Goal: Use online tool/utility: Utilize a website feature to perform a specific function

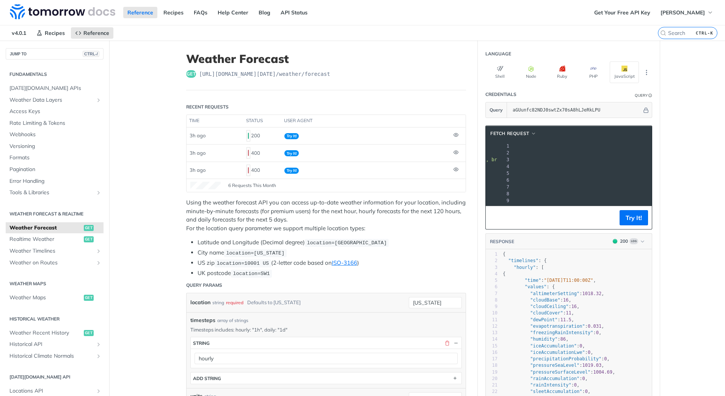
scroll to position [0, 227]
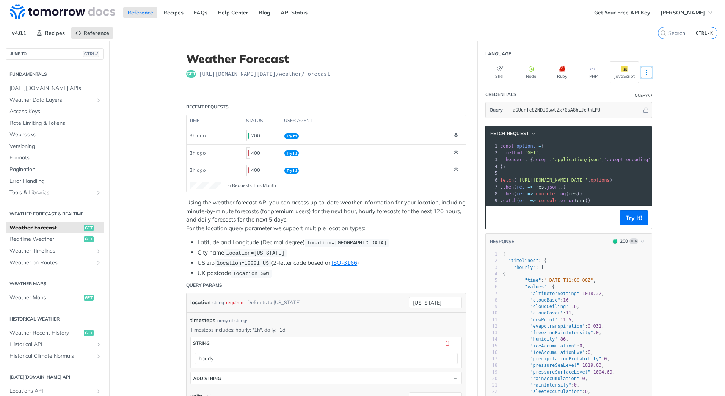
click at [645, 72] on icon "More ellipsis" at bounding box center [646, 72] width 7 height 7
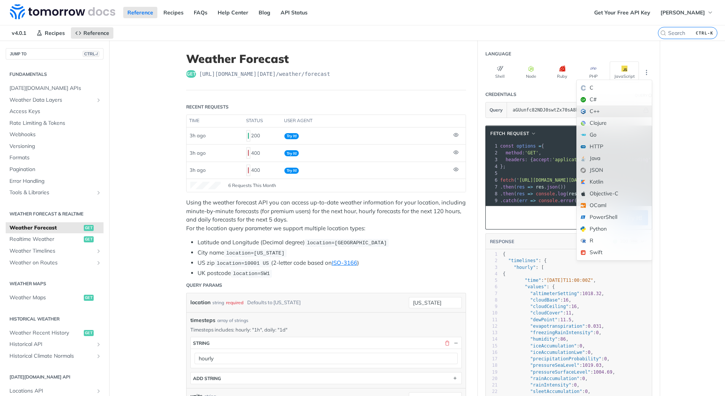
click at [606, 110] on div "C++" at bounding box center [614, 111] width 75 height 12
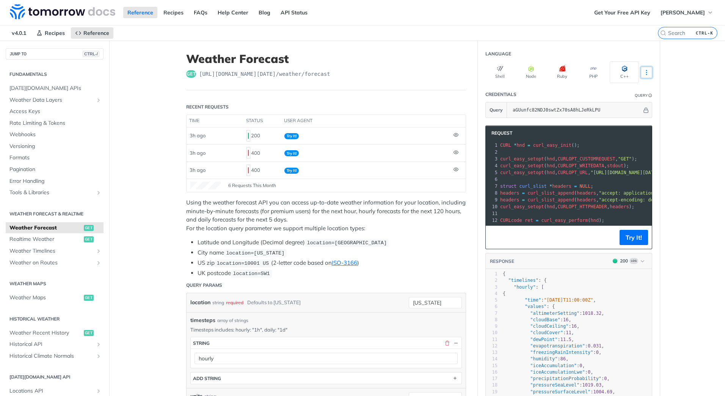
click at [645, 72] on icon "More ellipsis" at bounding box center [646, 72] width 7 height 7
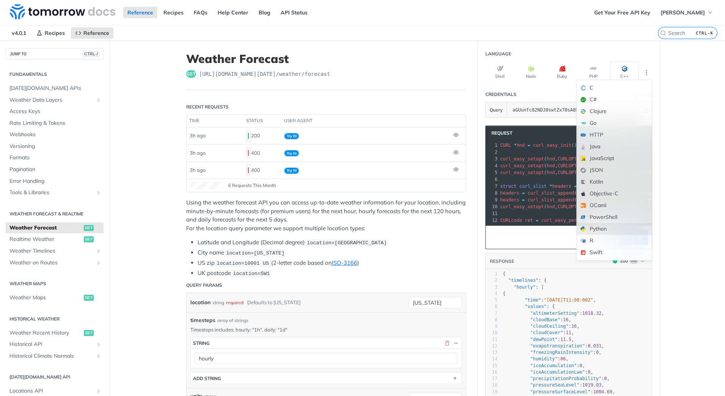
click at [601, 229] on div "Python" at bounding box center [614, 229] width 75 height 12
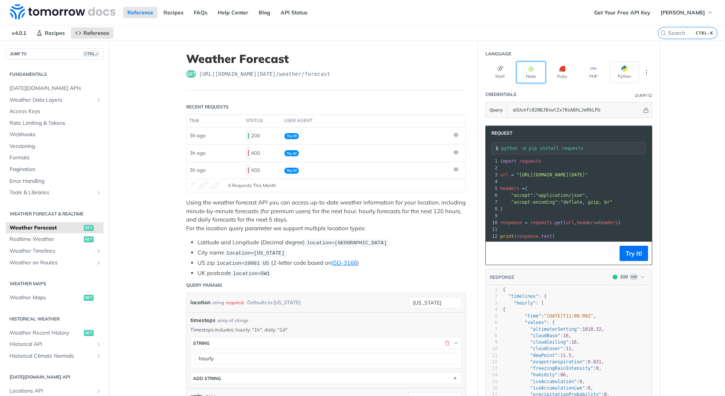
click at [529, 71] on icon "button" at bounding box center [532, 69] width 6 height 6
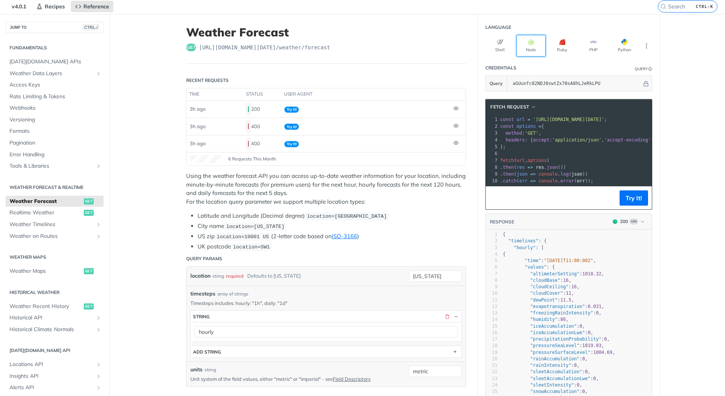
scroll to position [38, 0]
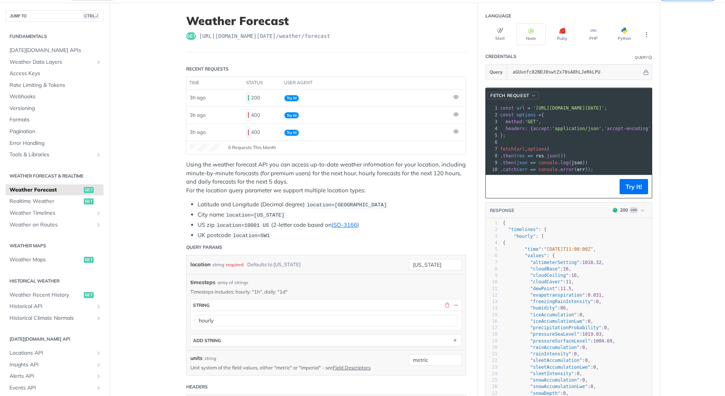
click at [531, 95] on span "button" at bounding box center [534, 95] width 6 height 5
click at [493, 120] on div "Axios" at bounding box center [503, 120] width 68 height 8
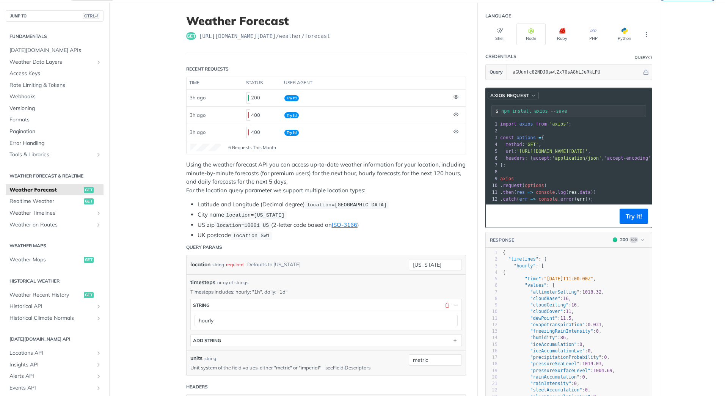
click at [506, 93] on span "Axios Request" at bounding box center [510, 95] width 39 height 7
click at [479, 145] on div "http" at bounding box center [502, 143] width 68 height 8
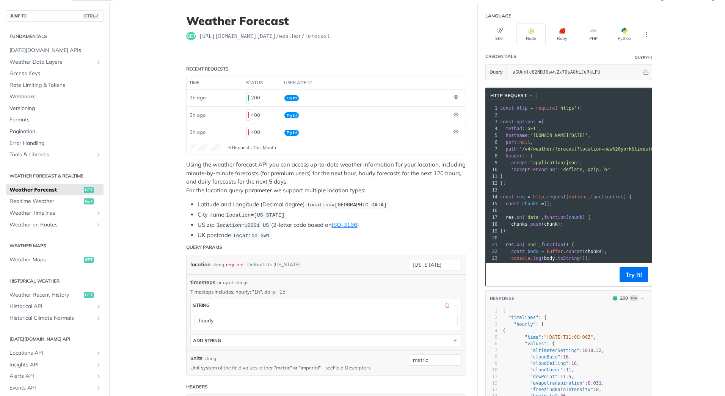
click at [506, 94] on span "http Request" at bounding box center [509, 95] width 36 height 7
click at [477, 131] on div "fetch" at bounding box center [500, 131] width 68 height 8
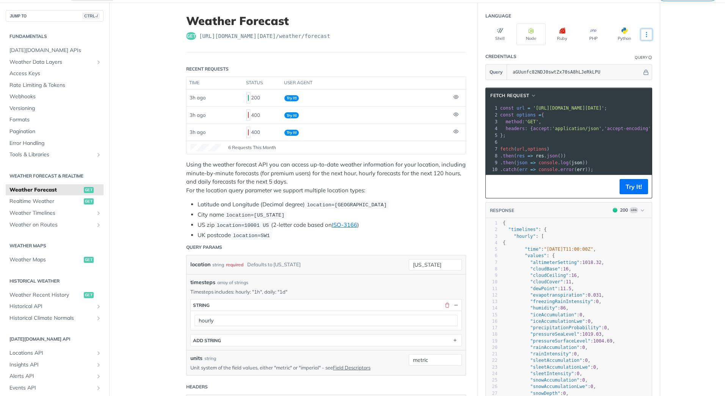
click at [645, 35] on icon "More ellipsis" at bounding box center [646, 34] width 7 height 7
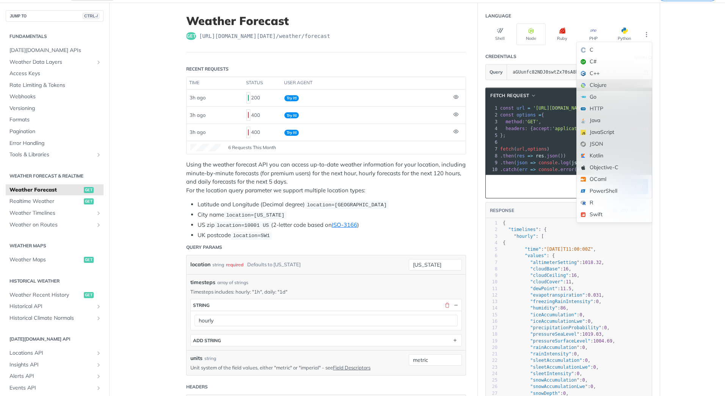
click at [612, 83] on div "Clojure" at bounding box center [614, 85] width 75 height 12
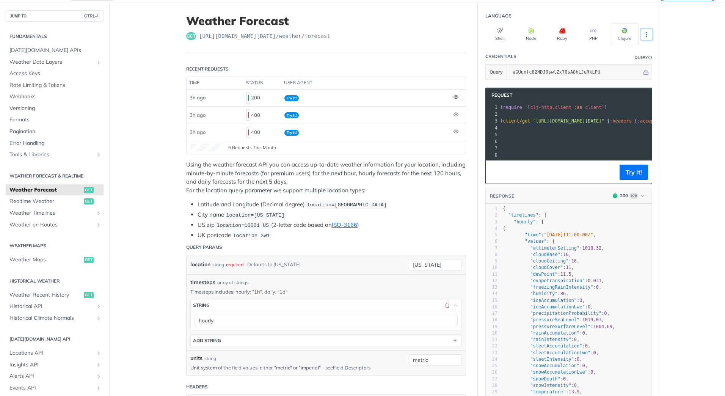
click at [643, 32] on icon "More ellipsis" at bounding box center [646, 34] width 7 height 7
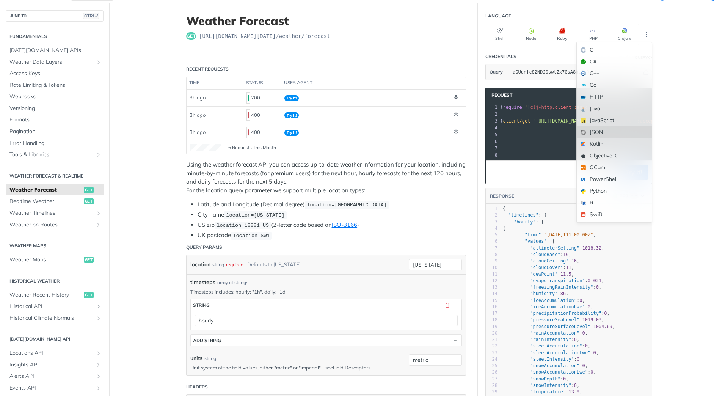
click at [599, 131] on div "JSON" at bounding box center [614, 132] width 75 height 12
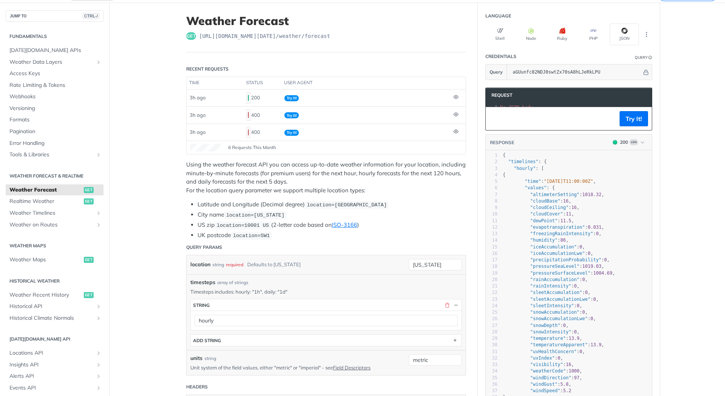
click at [535, 104] on pre "No JSON body" at bounding box center [578, 107] width 159 height 7
drag, startPoint x: 437, startPoint y: 264, endPoint x: 396, endPoint y: 263, distance: 41.0
click at [396, 263] on div "location string required Defaults to [US_STATE] [US_STATE] required type : stri…" at bounding box center [326, 264] width 272 height 11
click at [424, 265] on input "[GEOGRAPHIC_DATA], [GEOGRAPHIC_DATA]" at bounding box center [435, 264] width 53 height 11
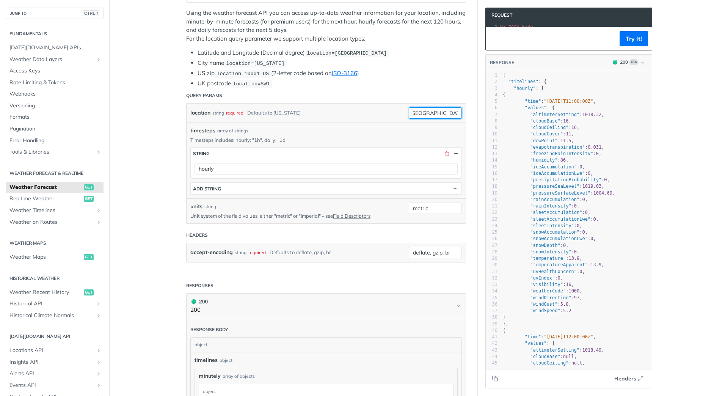
scroll to position [0, 0]
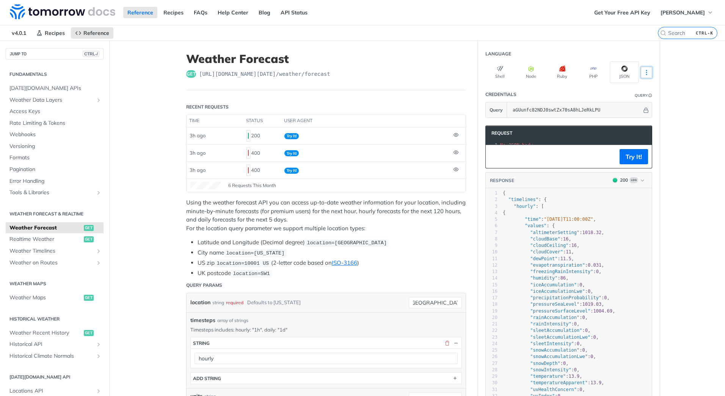
click at [645, 73] on icon "More ellipsis" at bounding box center [646, 72] width 7 height 7
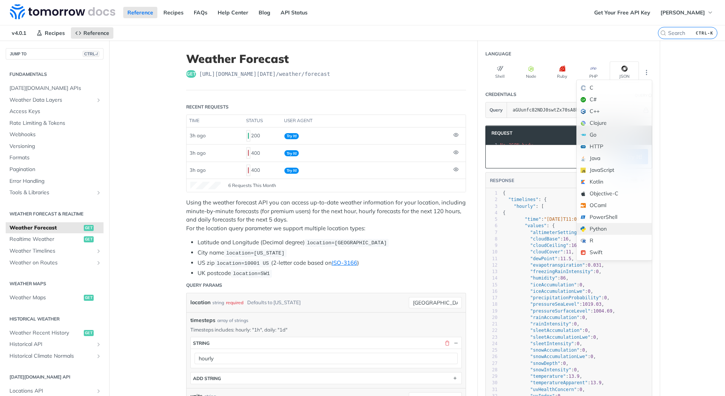
click at [599, 229] on div "Python" at bounding box center [614, 229] width 75 height 12
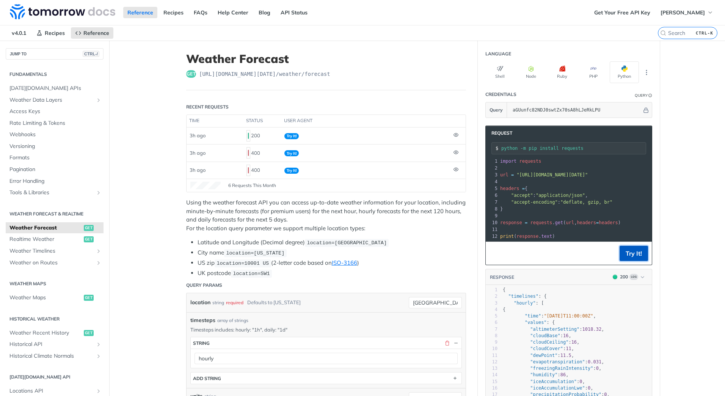
click at [634, 260] on button "Try It!" at bounding box center [634, 253] width 28 height 15
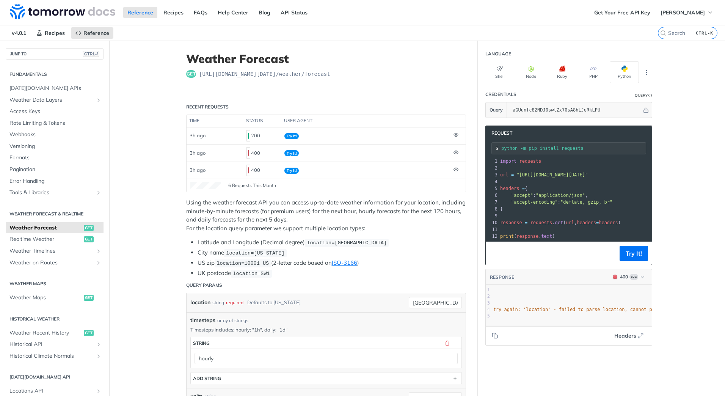
scroll to position [0, 287]
drag, startPoint x: 426, startPoint y: 301, endPoint x: 486, endPoint y: 305, distance: 60.1
type input "Zwolle"
click at [633, 259] on button "Try It!" at bounding box center [634, 253] width 28 height 15
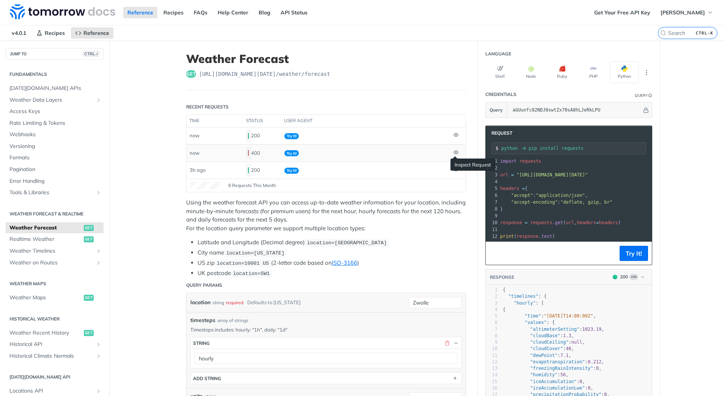
click at [454, 151] on icon at bounding box center [456, 152] width 5 height 5
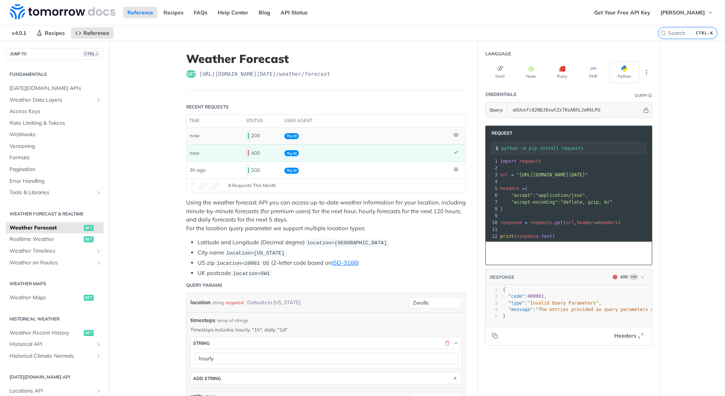
click at [316, 134] on td "Try It!" at bounding box center [366, 135] width 169 height 17
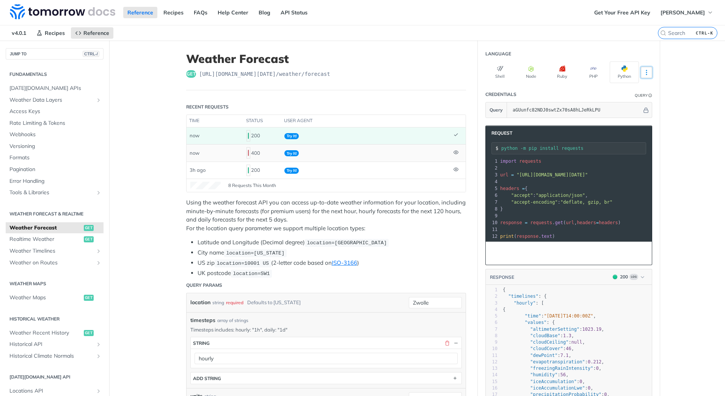
click at [646, 72] on icon "More ellipsis" at bounding box center [646, 72] width 7 height 7
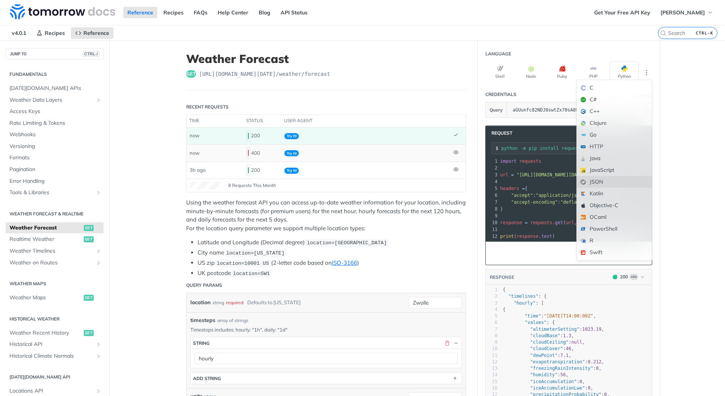
click at [597, 181] on div "JSON" at bounding box center [614, 182] width 75 height 12
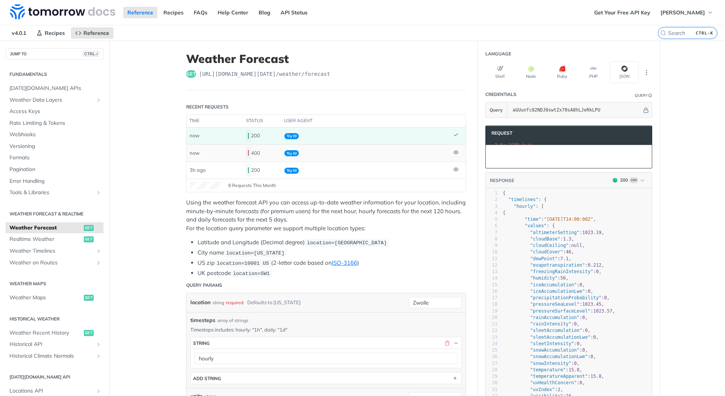
click at [547, 143] on pre "No JSON body" at bounding box center [578, 145] width 159 height 7
click at [644, 72] on icon "More ellipsis" at bounding box center [646, 72] width 7 height 7
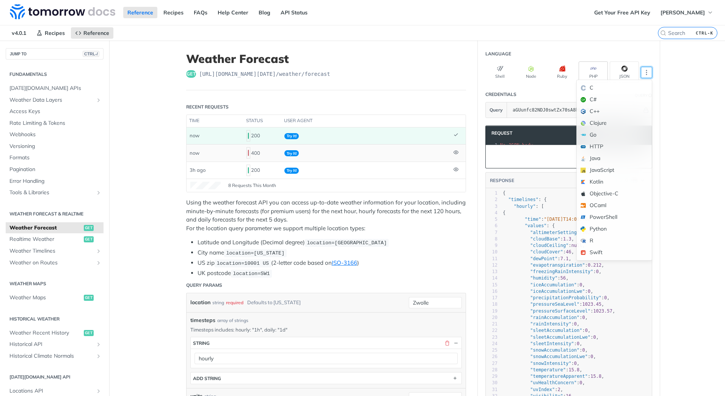
click at [591, 69] on icon "button" at bounding box center [594, 69] width 6 height 6
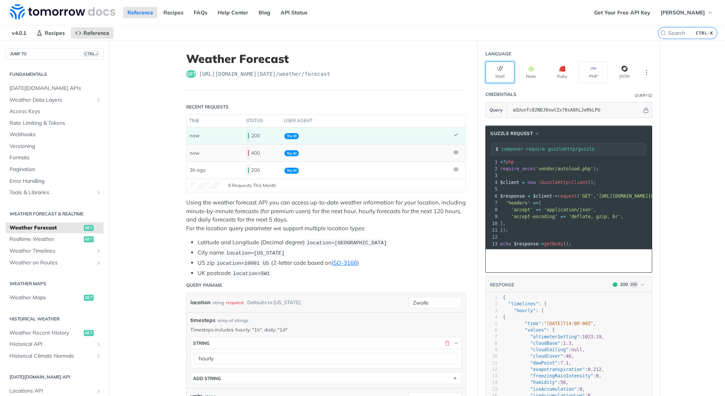
click at [499, 71] on icon "button" at bounding box center [500, 69] width 6 height 6
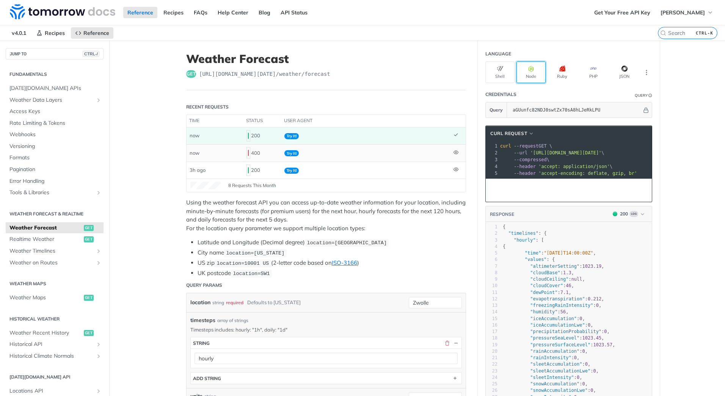
click at [521, 75] on button "Node" at bounding box center [531, 72] width 29 height 22
